Goal: Subscribe to service/newsletter

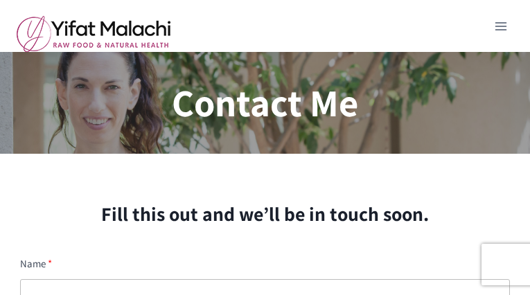
type input "CgJWsBbcbH"
type input "[EMAIL_ADDRESS][DOMAIN_NAME]"
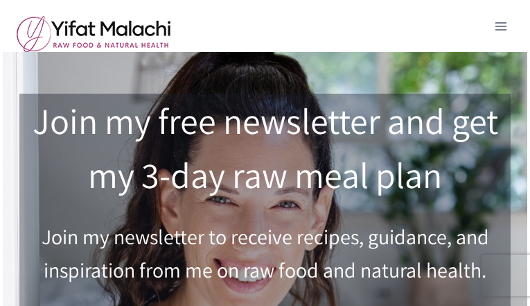
type input "cHgTCFJyprQiLvlX"
type input "[EMAIL_ADDRESS][DOMAIN_NAME]"
type input "ES1lUVhRhZKVxAa1!"
